Goal: Check status: Check status

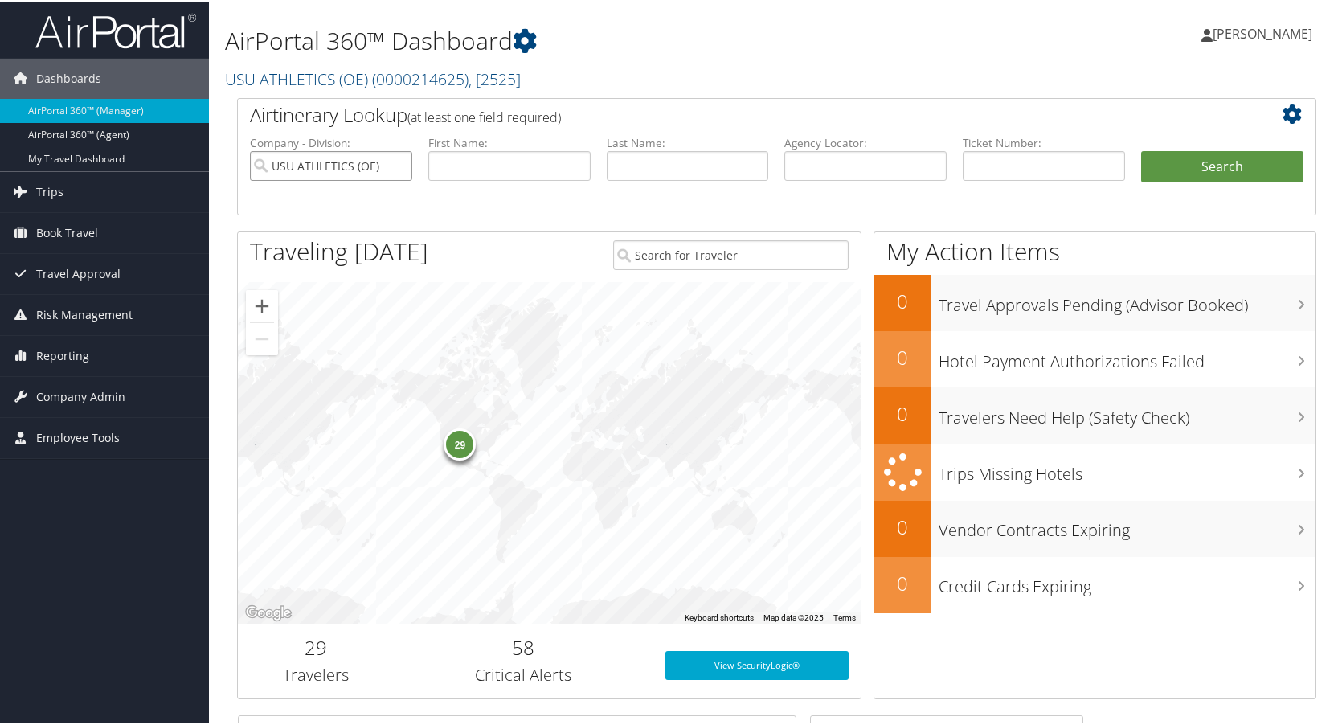
click at [399, 166] on input "USU ATHLETICS (OE)" at bounding box center [331, 164] width 162 height 30
click at [890, 161] on input "text" at bounding box center [865, 164] width 162 height 30
type input "d1wbly"
click at [1141, 149] on button "Search" at bounding box center [1222, 165] width 162 height 32
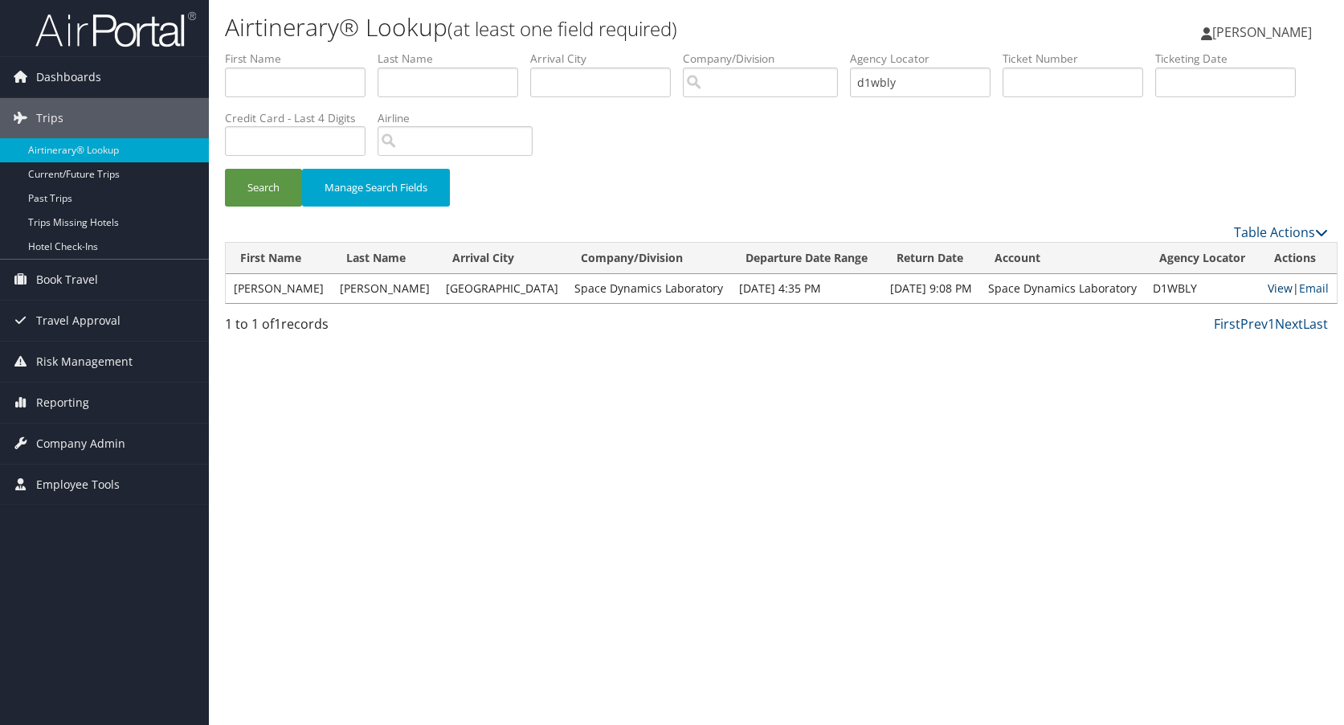
click at [1268, 290] on link "View" at bounding box center [1280, 287] width 25 height 15
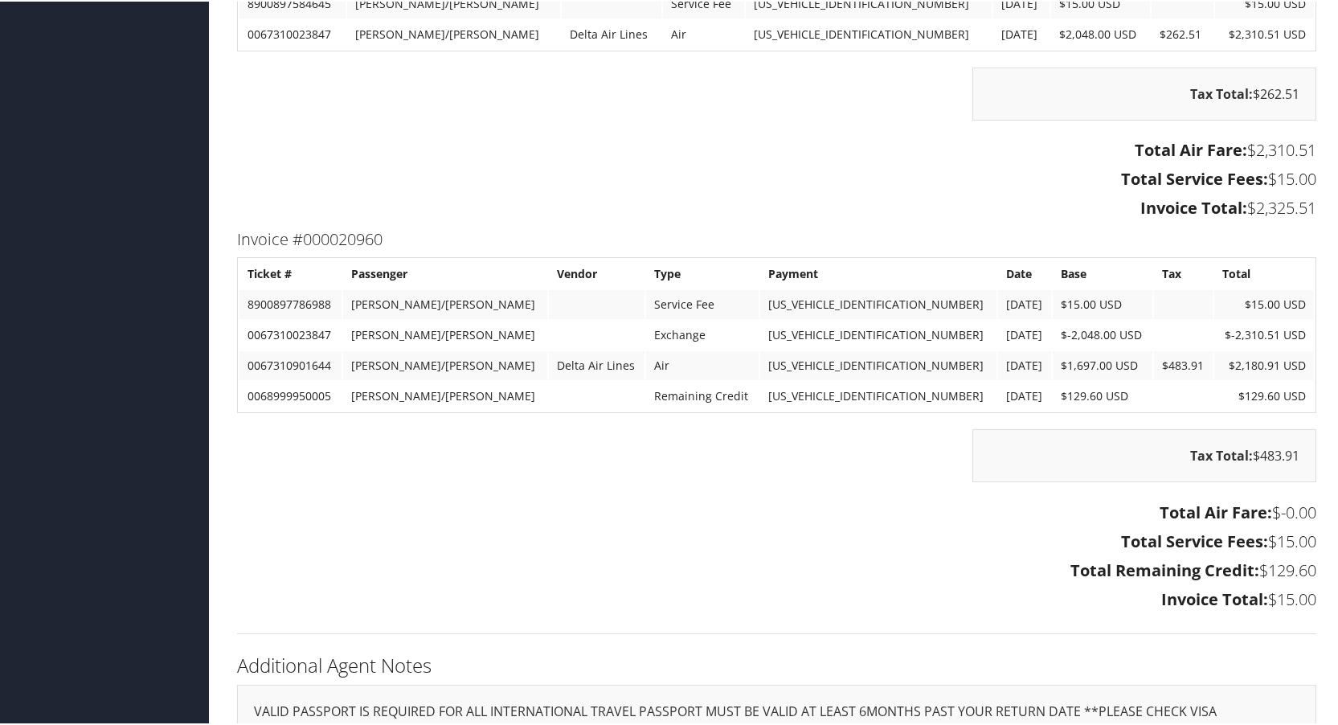
scroll to position [3455, 0]
